Goal: Task Accomplishment & Management: Manage account settings

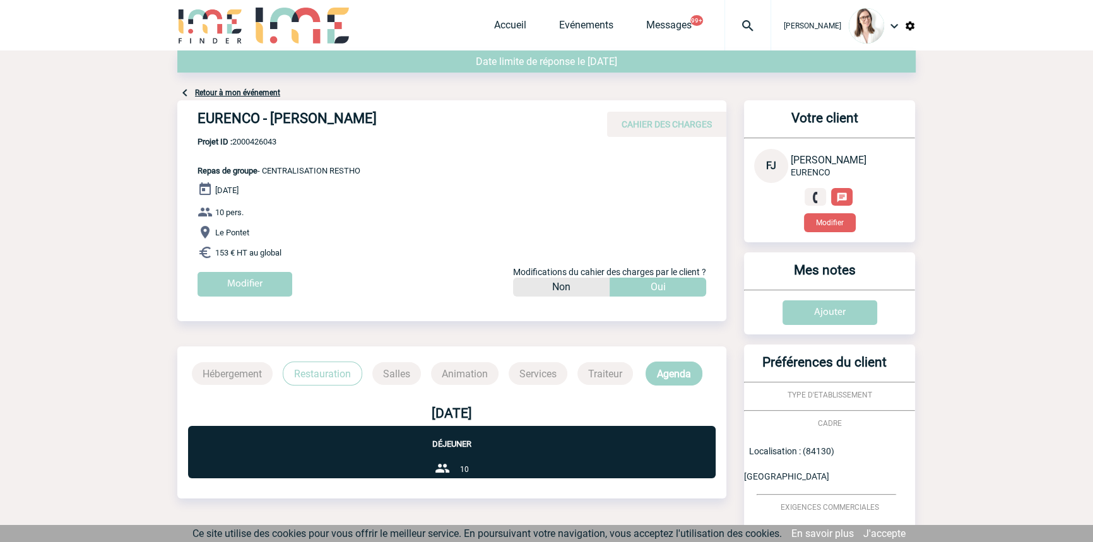
click at [732, 15] on div at bounding box center [748, 25] width 47 height 51
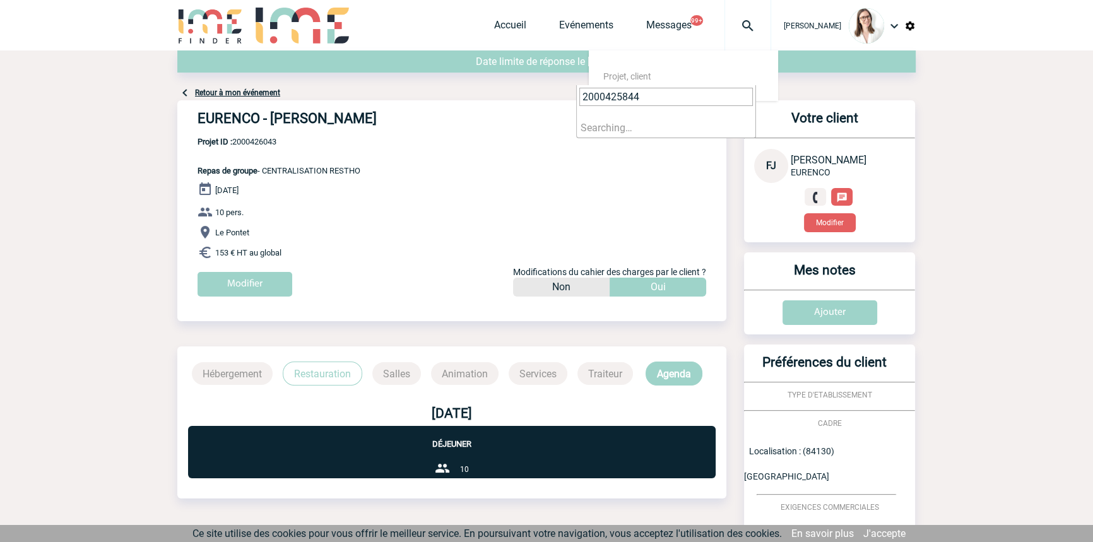
type input "2000425844"
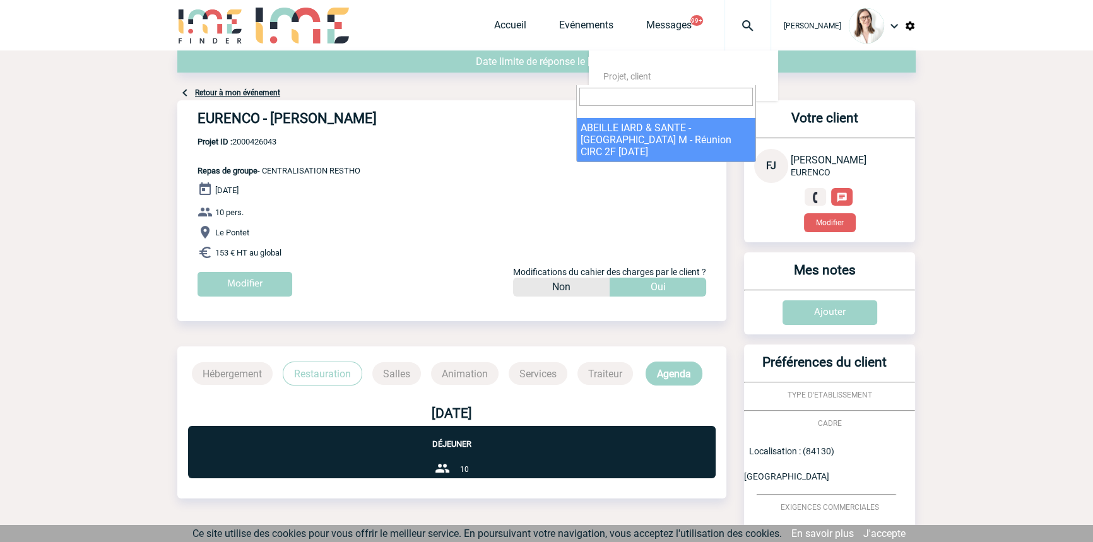
select select "25345"
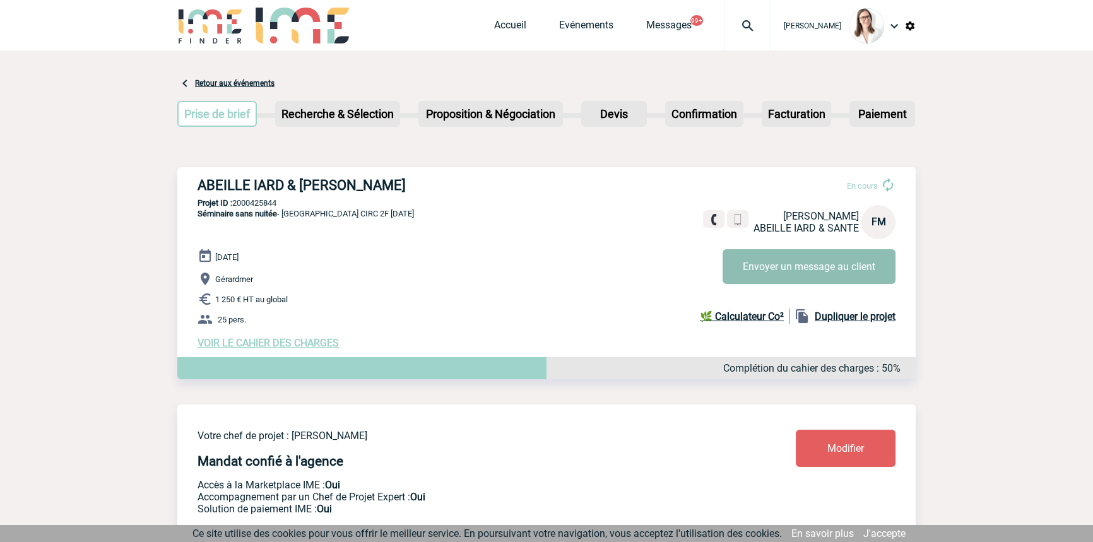
click at [768, 271] on button "Envoyer un message au client" at bounding box center [809, 266] width 173 height 35
click at [736, 32] on img at bounding box center [747, 25] width 45 height 15
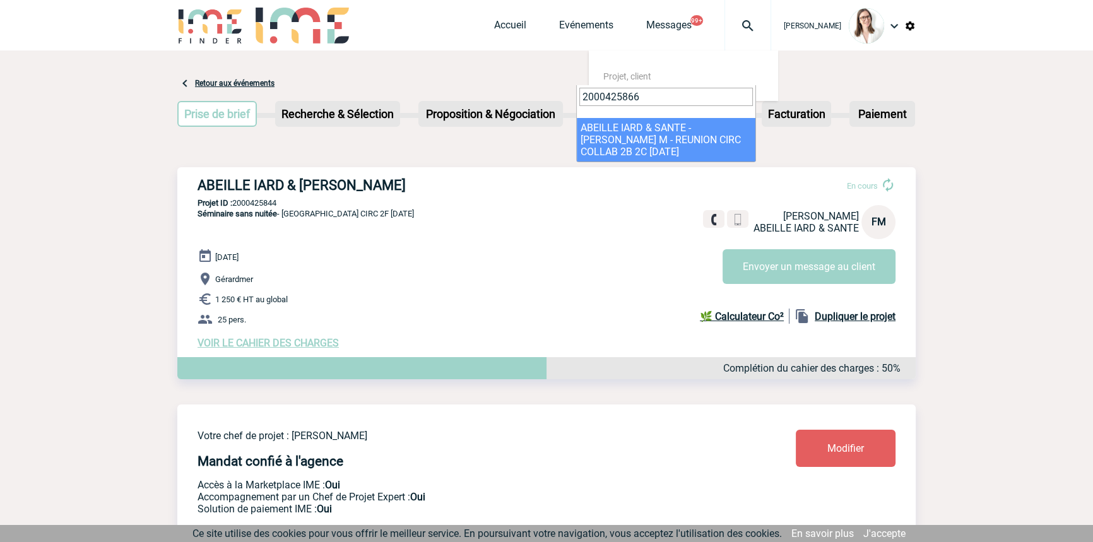
type input "2000425866"
drag, startPoint x: 626, startPoint y: 138, endPoint x: 621, endPoint y: 157, distance: 19.0
select select "25367"
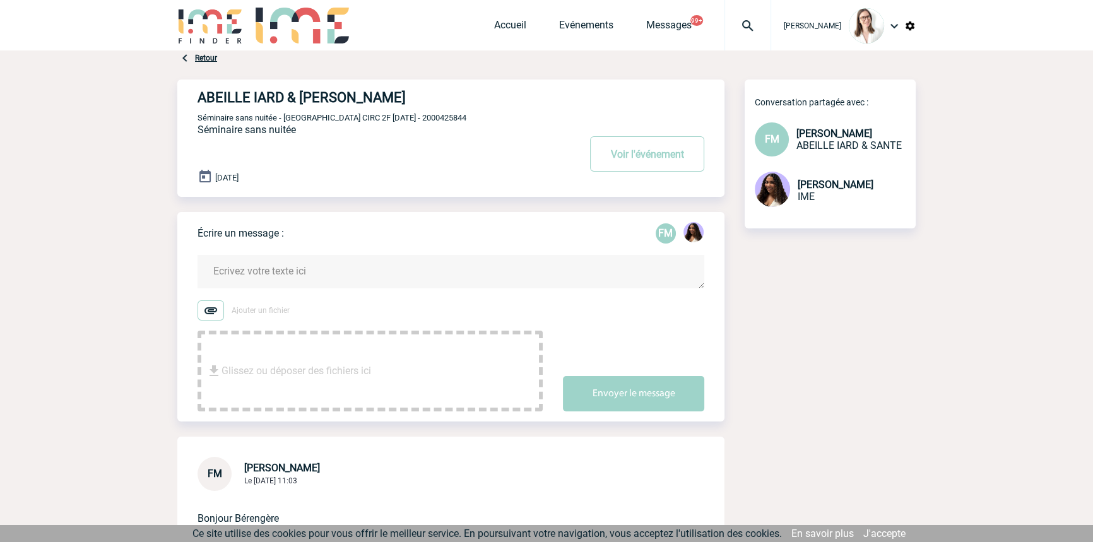
click at [296, 280] on textarea at bounding box center [451, 271] width 507 height 33
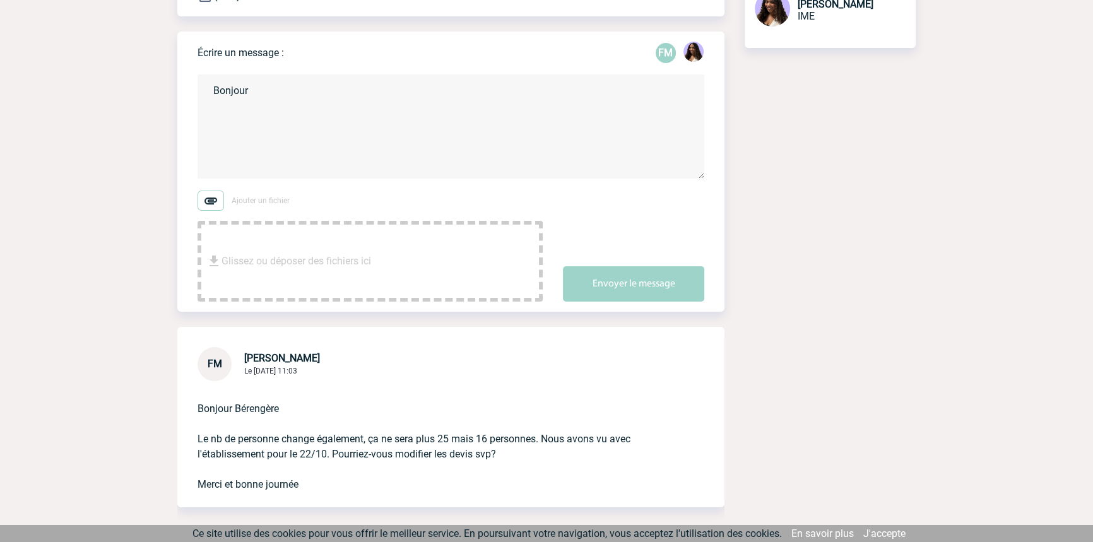
scroll to position [191, 0]
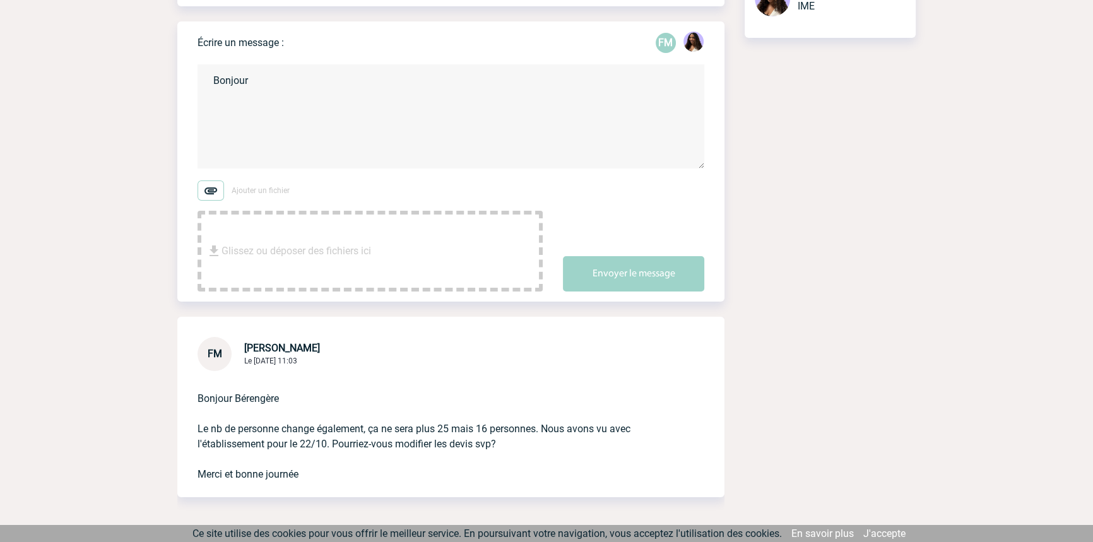
drag, startPoint x: 275, startPoint y: 97, endPoint x: 132, endPoint y: 82, distance: 143.4
type textarea "e"
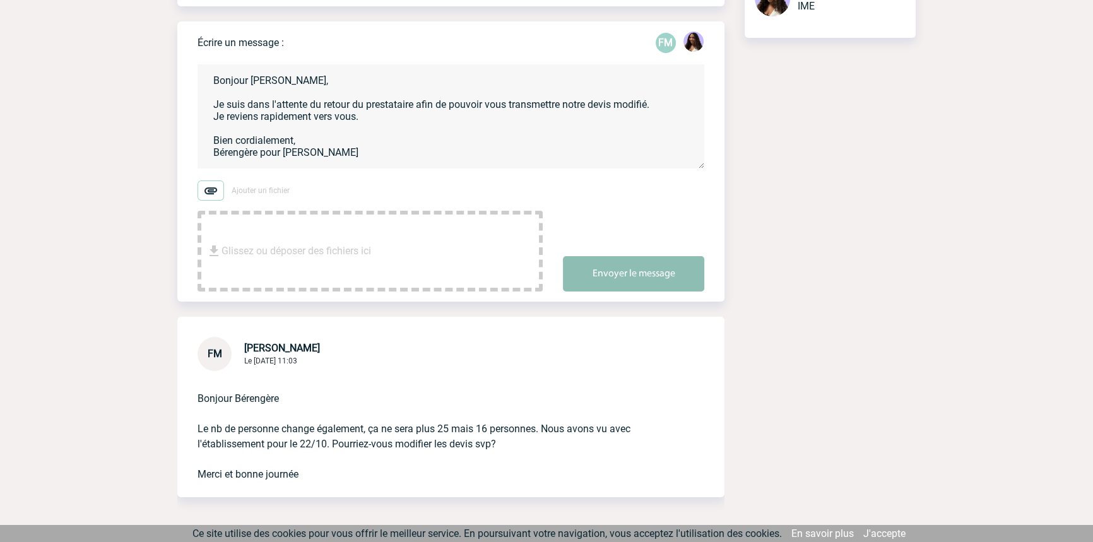
type textarea "Bonjour Florence, Je suis dans l'attente du retour du prestataire afin de pouvo…"
drag, startPoint x: 581, startPoint y: 273, endPoint x: 579, endPoint y: 283, distance: 10.8
click at [581, 273] on button "Envoyer le message" at bounding box center [633, 273] width 141 height 35
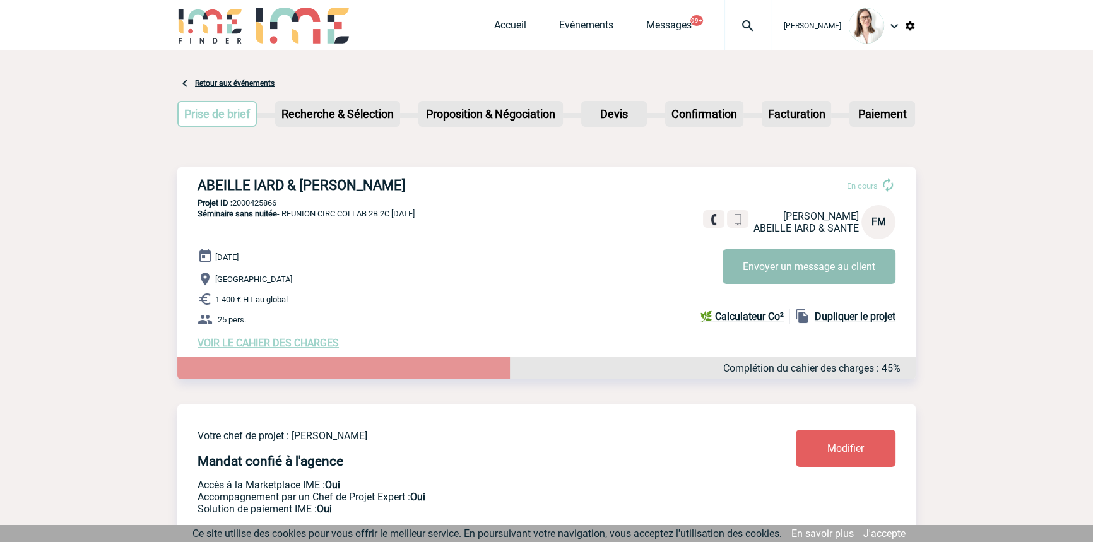
click at [782, 264] on button "Envoyer un message au client" at bounding box center [809, 266] width 173 height 35
click at [725, 21] on img at bounding box center [747, 25] width 45 height 15
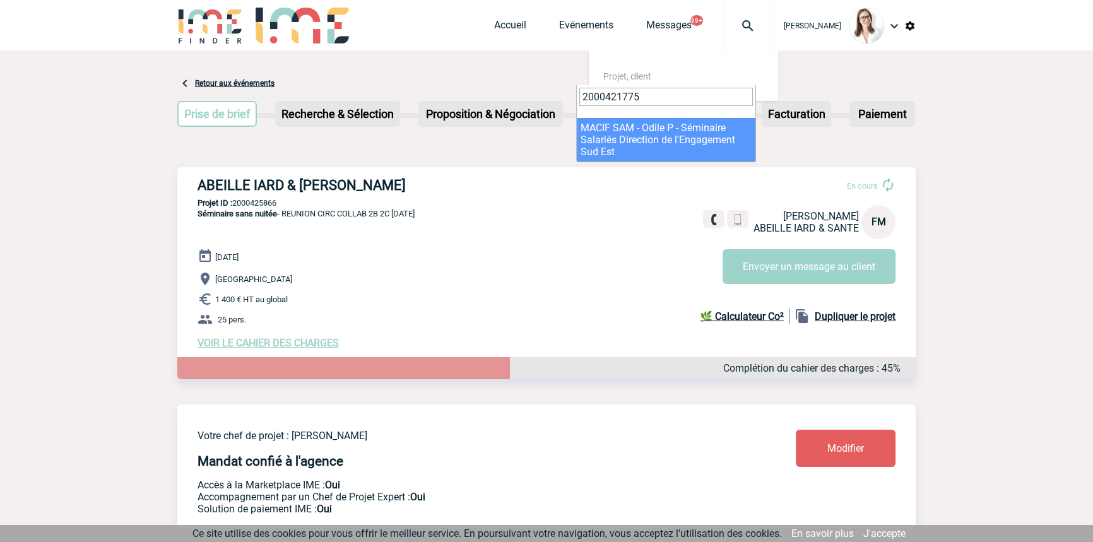
type input "2000421775"
select select "21276"
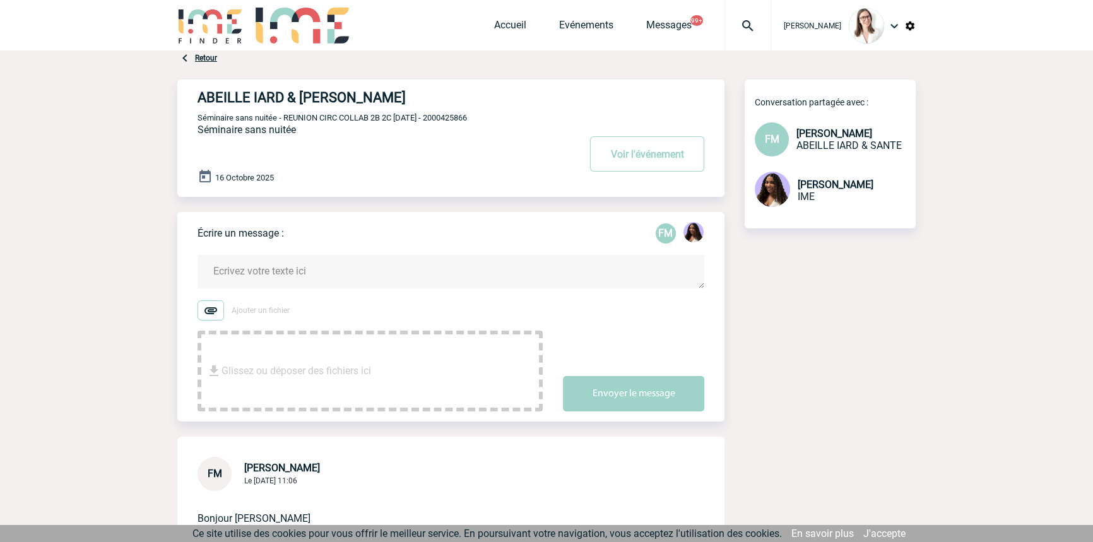
click at [356, 287] on textarea at bounding box center [451, 271] width 507 height 33
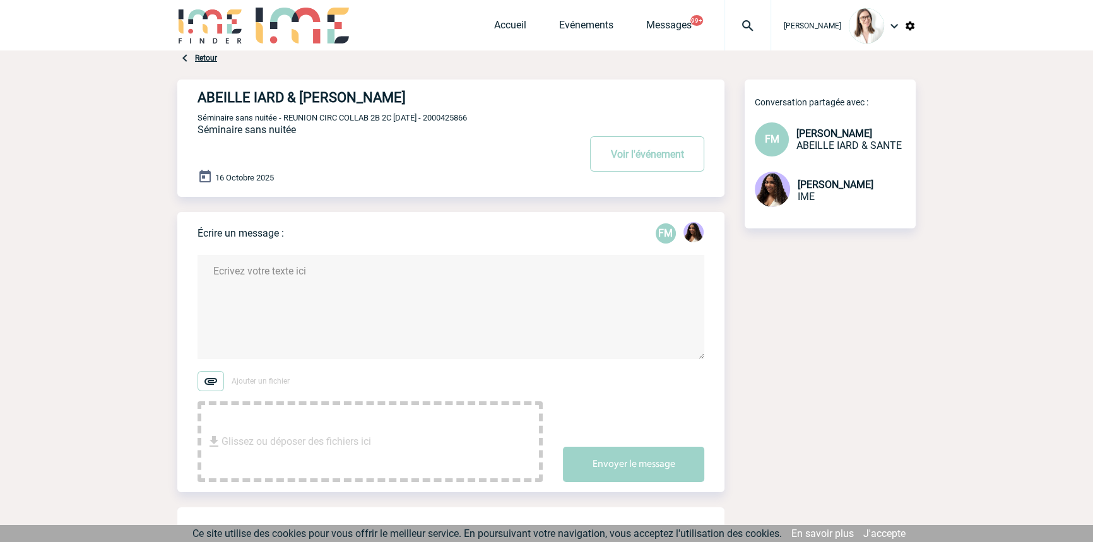
scroll to position [191, 0]
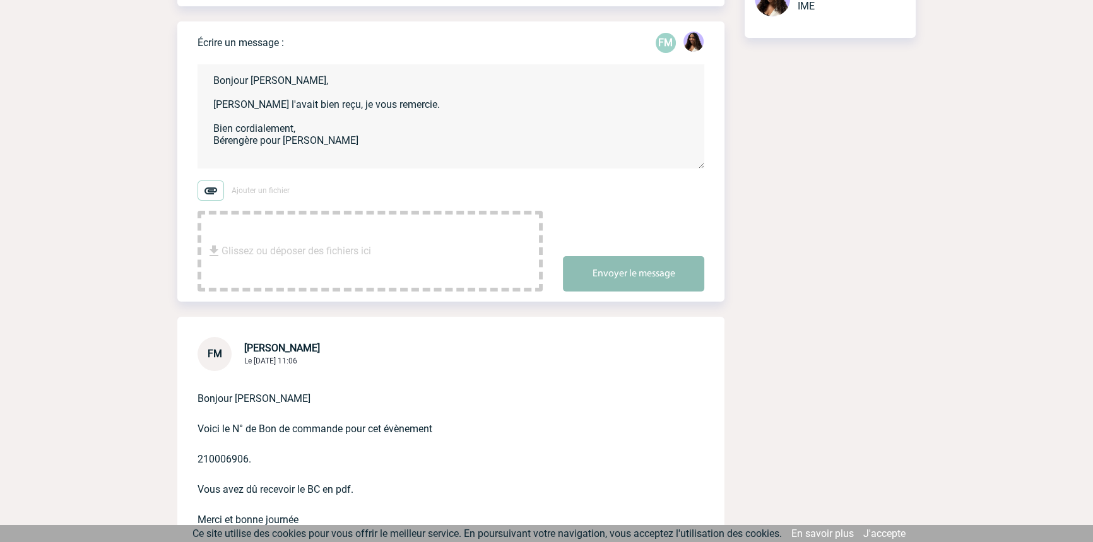
type textarea "Bonjour Florence, Jessica l'avait bien reçu, je vous remercie. Bien cordialemen…"
click at [565, 271] on button "Envoyer le message" at bounding box center [633, 273] width 141 height 35
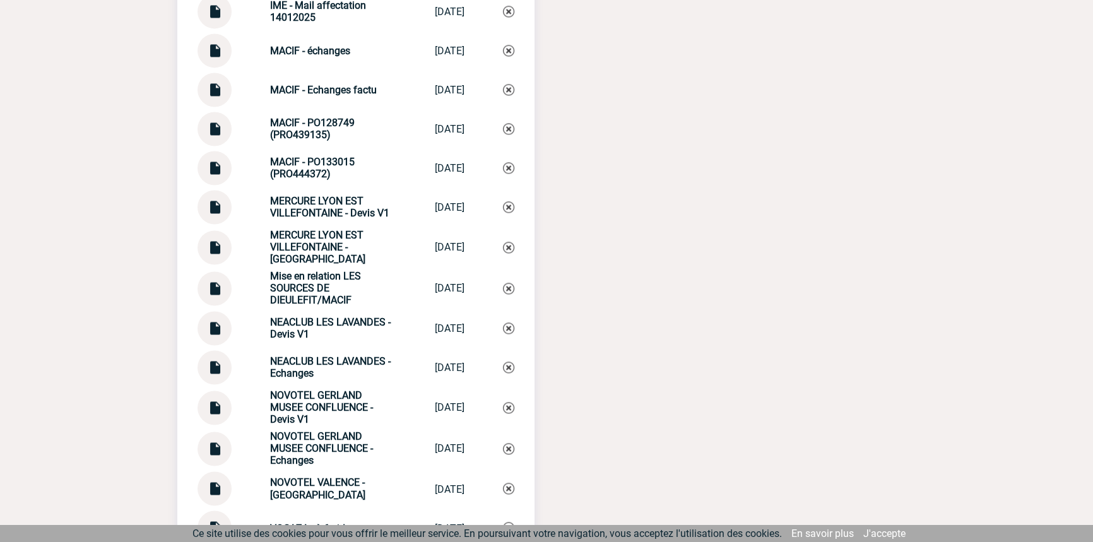
scroll to position [2509, 0]
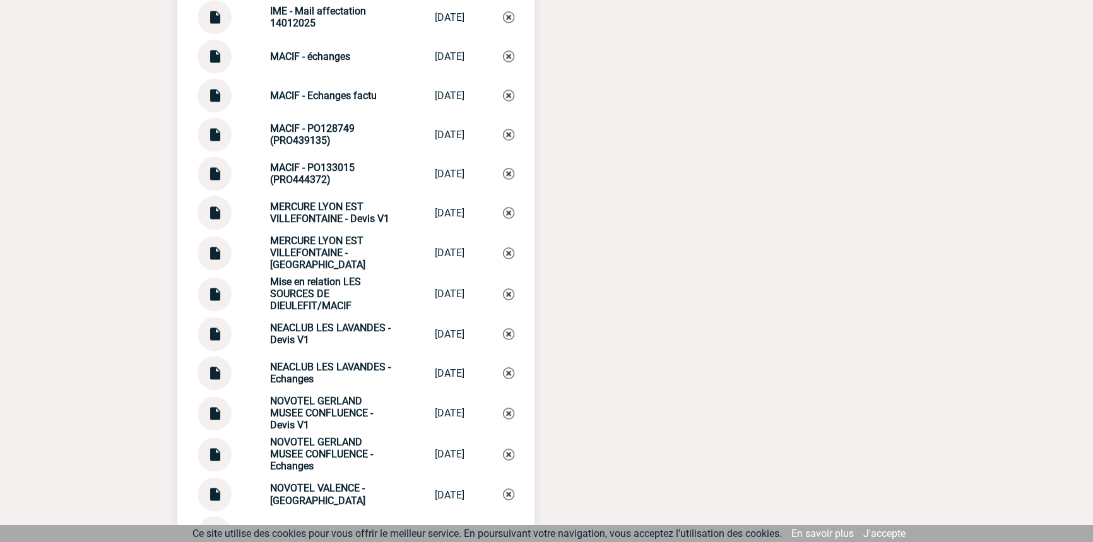
click at [210, 103] on img at bounding box center [214, 90] width 16 height 25
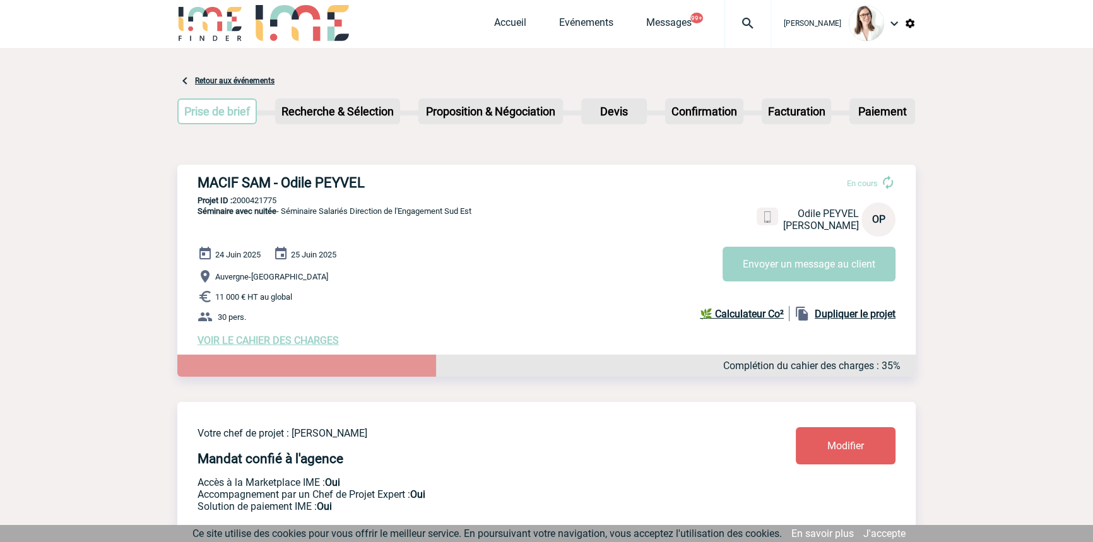
scroll to position [0, 0]
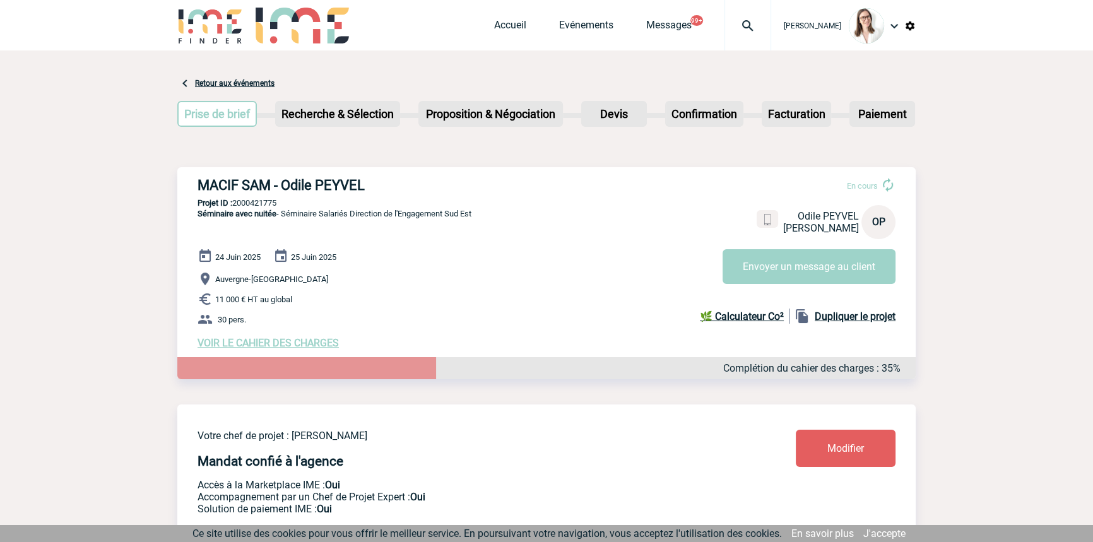
click at [733, 30] on img at bounding box center [747, 25] width 45 height 15
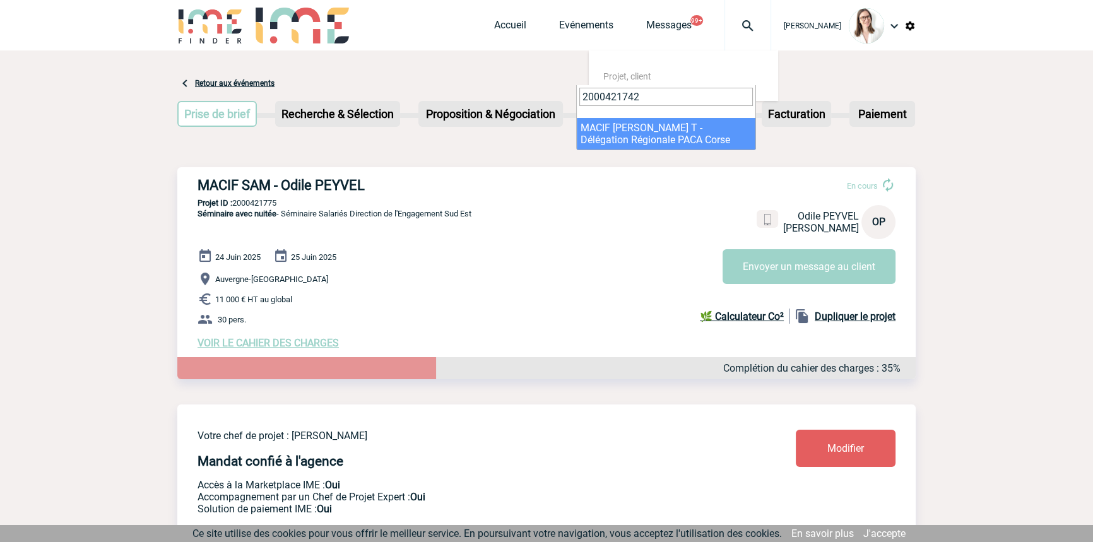
type input "2000421742"
select select "21243"
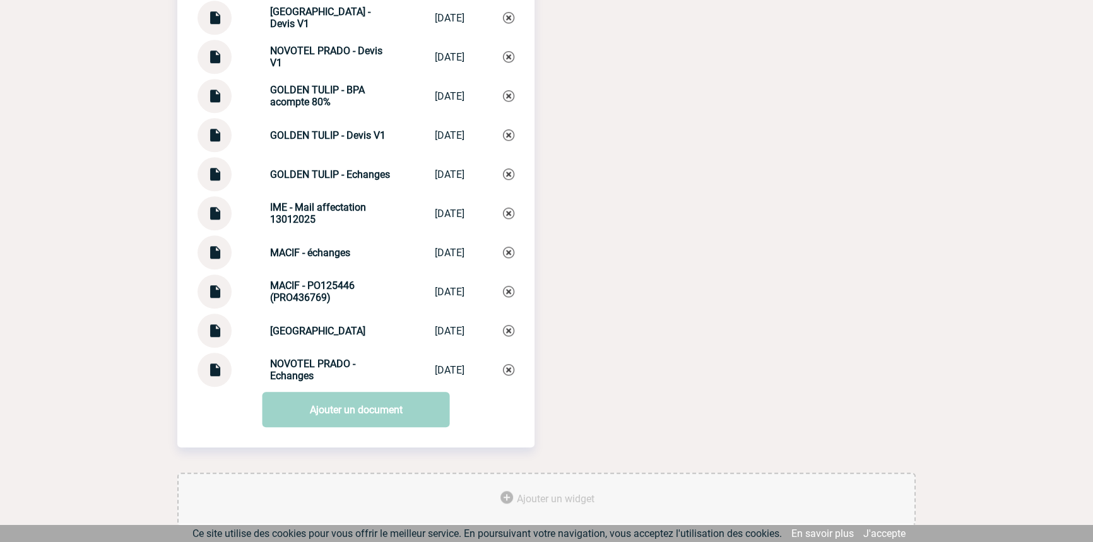
scroll to position [1452, 0]
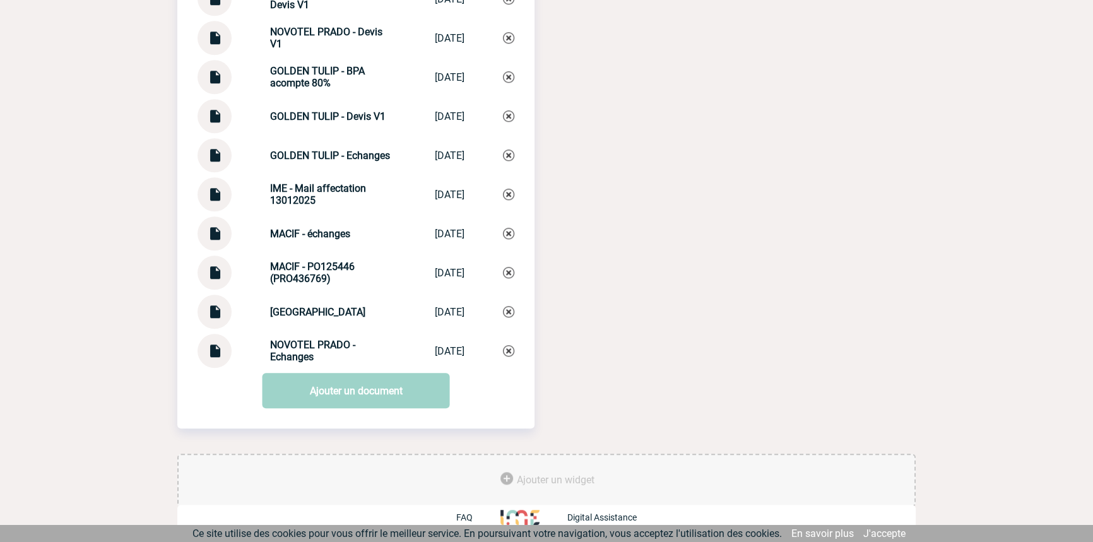
click at [330, 151] on strong "GOLDEN TULIP - Echanges" at bounding box center [330, 156] width 120 height 12
click at [330, 150] on strong "GOLDEN TULIP - Echanges" at bounding box center [330, 156] width 120 height 12
copy div "GOLDEN TULIP - Echanges GOLDEN TULIP - ..."
click at [501, 158] on div "GOLDEN TULIP - Echanges GOLDEN TULIP - ... [DATE]" at bounding box center [356, 155] width 317 height 34
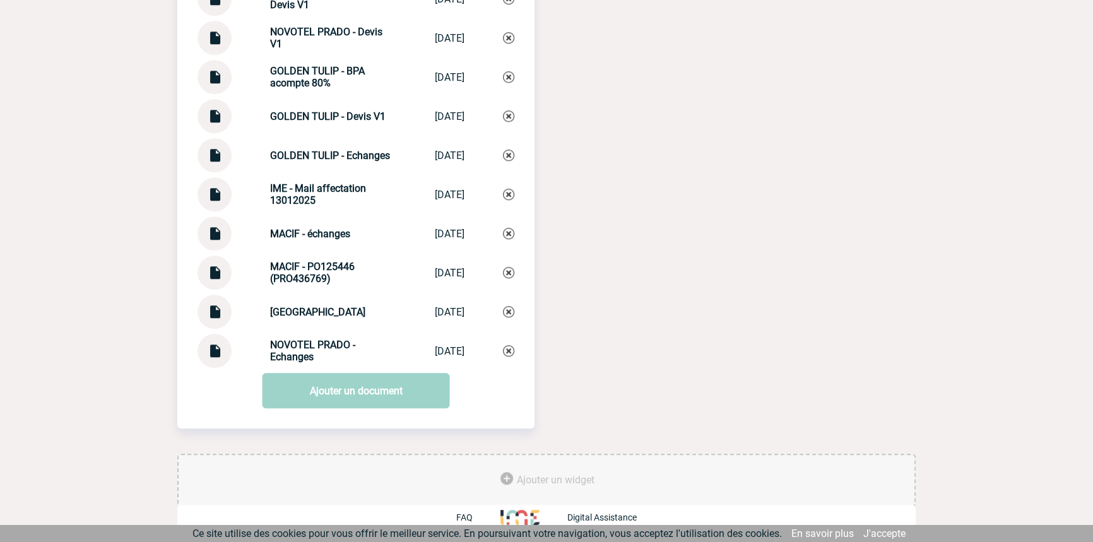
click at [505, 155] on img at bounding box center [508, 155] width 11 height 11
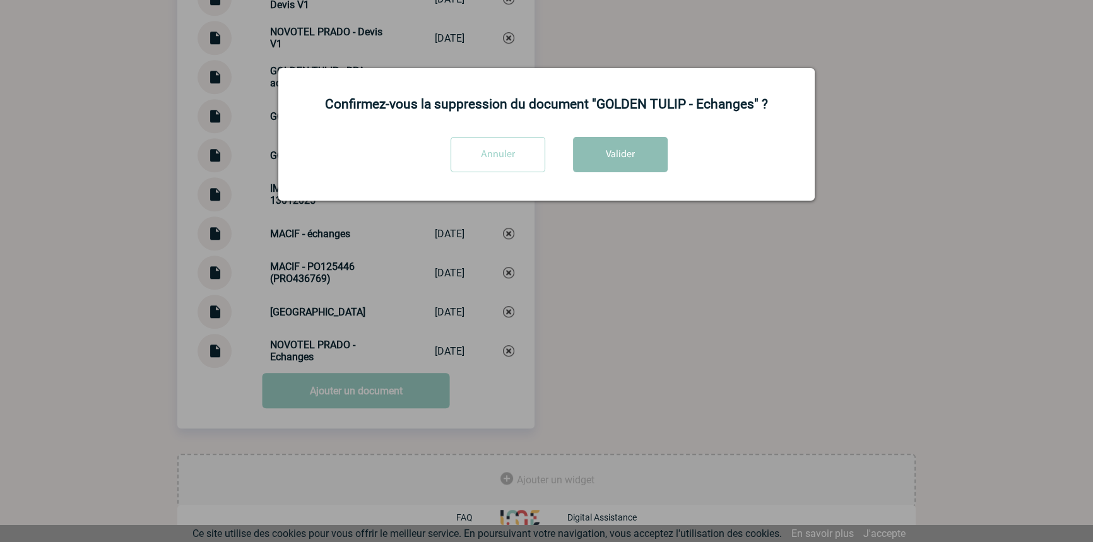
click at [620, 155] on button "Valider" at bounding box center [620, 154] width 95 height 35
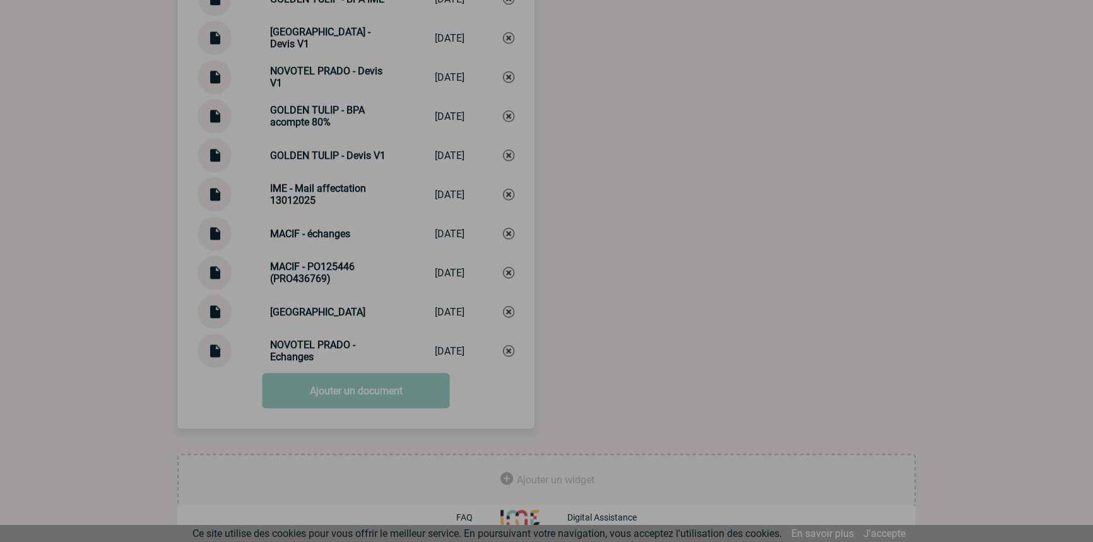
scroll to position [1413, 0]
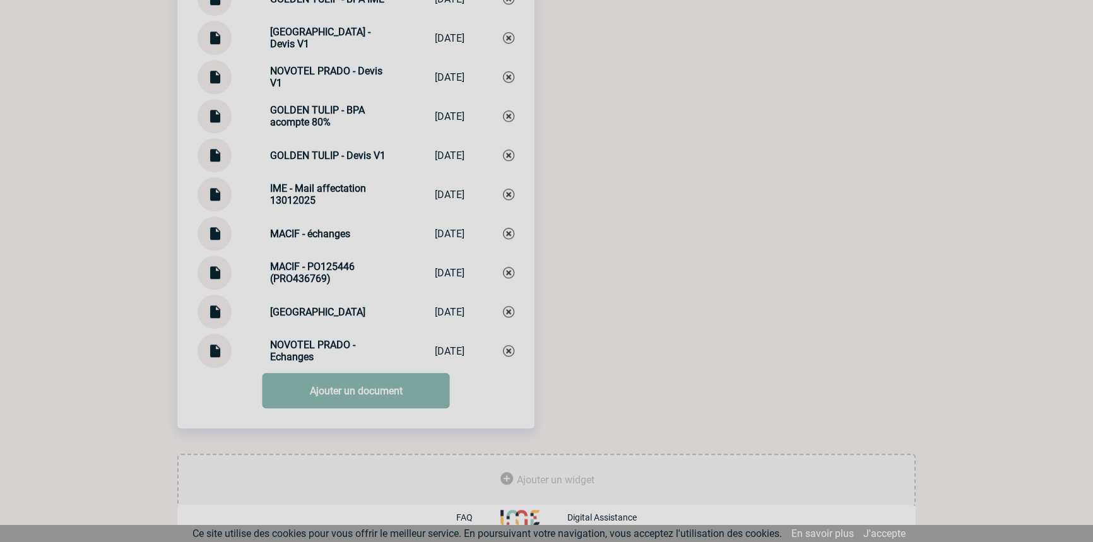
click at [302, 393] on link "Ajouter un document" at bounding box center [356, 390] width 187 height 35
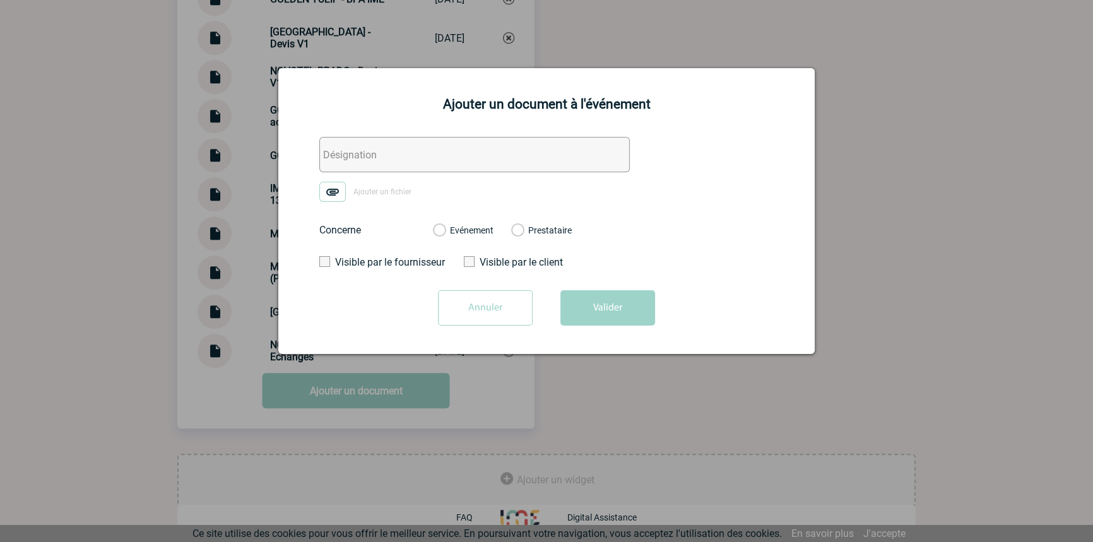
drag, startPoint x: 354, startPoint y: 153, endPoint x: 342, endPoint y: 177, distance: 26.6
click at [354, 152] on input "text" at bounding box center [474, 154] width 311 height 35
paste input "GOLDEN TULIP - Echanges"
type input "GOLDEN TULIP - Echanges"
click at [341, 181] on form "GOLDEN TULIP - Echanges Ajouter un fichier Concerne Evénement Prestataire Visib…" at bounding box center [546, 236] width 505 height 198
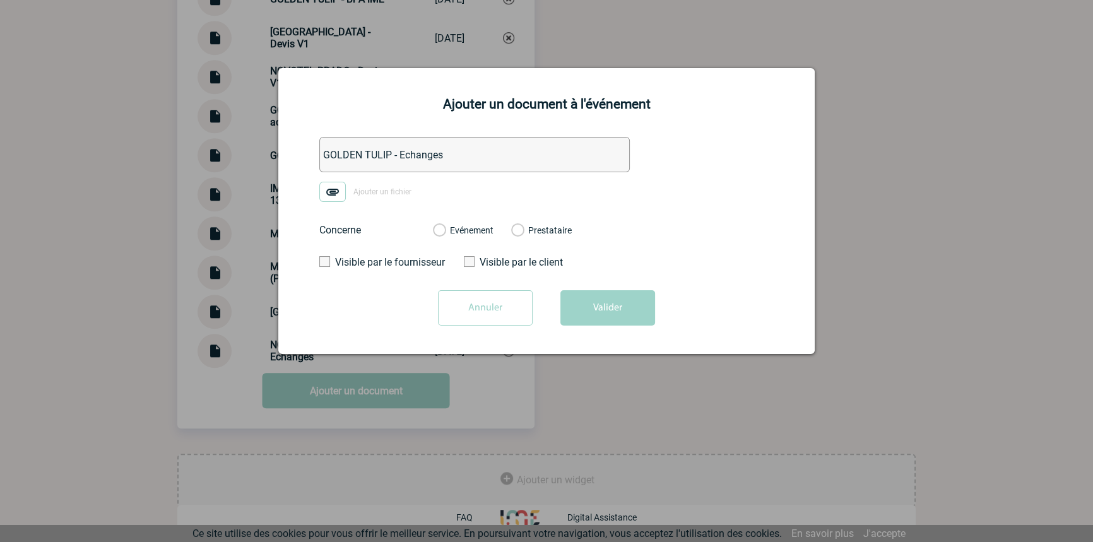
click at [340, 186] on img at bounding box center [332, 192] width 27 height 20
click at [0, 0] on input "Ajouter un fichier" at bounding box center [0, 0] width 0 height 0
click at [445, 231] on label "Evénement" at bounding box center [439, 230] width 12 height 11
click at [0, 0] on input "Evénement" at bounding box center [0, 0] width 0 height 0
click at [581, 295] on button "Valider" at bounding box center [608, 307] width 95 height 35
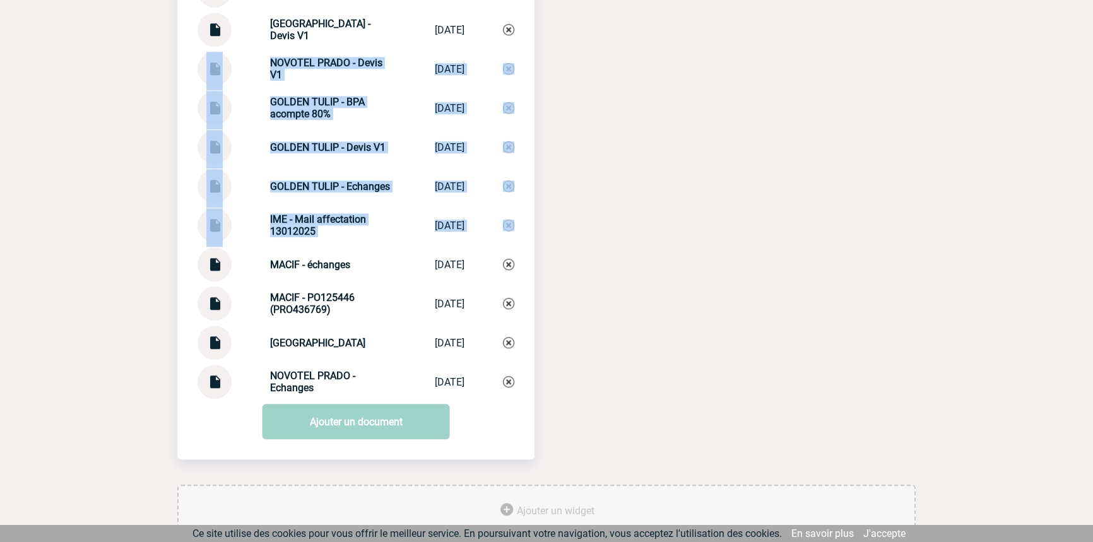
drag, startPoint x: 657, startPoint y: 261, endPoint x: 464, endPoint y: 151, distance: 222.5
click at [202, 66] on div "Documents GOLDEN TULIP - BPA IME GOLDEN TULIP -... [DATE] [GEOGRAPHIC_DATA] - D…" at bounding box center [546, 201] width 739 height 567
click at [667, 202] on div "Documents GOLDEN TULIP - BPA IME GOLDEN TULIP -... [DATE] [GEOGRAPHIC_DATA] - D…" at bounding box center [546, 201] width 739 height 567
drag, startPoint x: 744, startPoint y: 128, endPoint x: 735, endPoint y: 126, distance: 8.9
click at [743, 128] on div "Documents GOLDEN TULIP - BPA IME GOLDEN TULIP -... [DATE] [GEOGRAPHIC_DATA] - D…" at bounding box center [546, 201] width 739 height 567
